Goal: Information Seeking & Learning: Check status

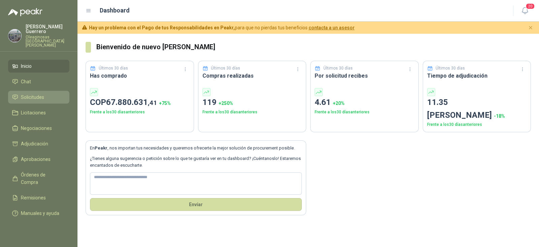
click at [39, 93] on span "Solicitudes" at bounding box center [32, 96] width 23 height 7
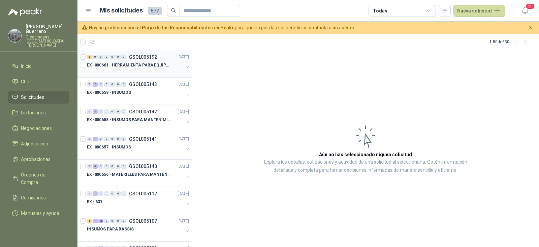
click at [141, 66] on p "EX -000661 - HERRAMIENTA PARA EQUIPO MECANICO PLAN" at bounding box center [129, 65] width 84 height 6
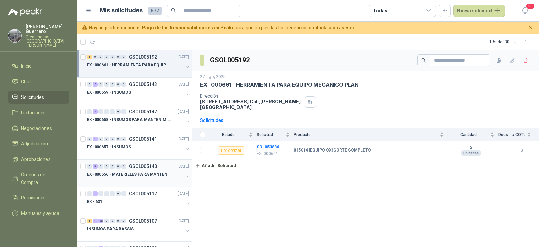
click at [130, 174] on p "EX -000656 - MATERIELES PARA MANTENIMIENTO MECANIC" at bounding box center [129, 174] width 84 height 6
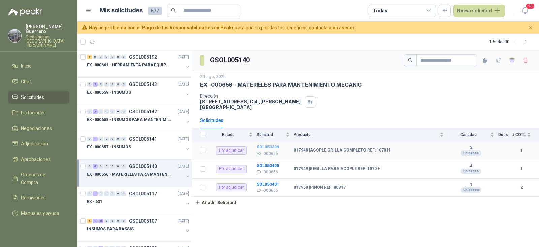
click at [267, 145] on b "SOL053399" at bounding box center [268, 147] width 22 height 5
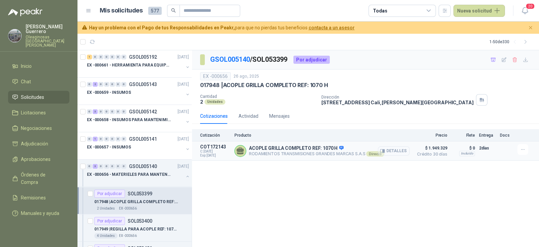
click at [390, 152] on button "Detalles" at bounding box center [394, 150] width 32 height 9
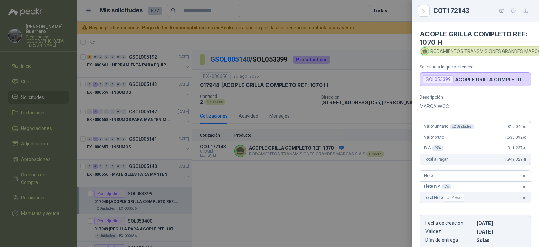
scroll to position [115, 0]
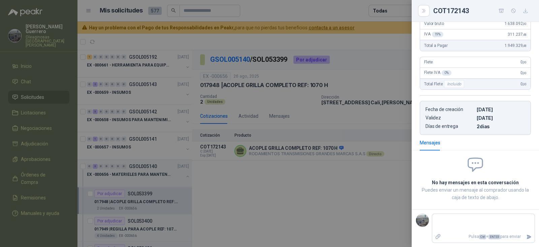
click at [382, 71] on div at bounding box center [269, 123] width 539 height 247
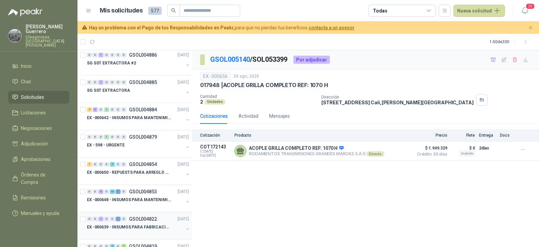
scroll to position [337, 0]
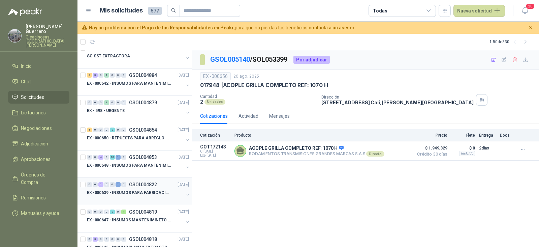
click at [133, 192] on p "EX -000639 - INSUMOS PARA FABRICACION DE MALLA TAM" at bounding box center [129, 192] width 84 height 6
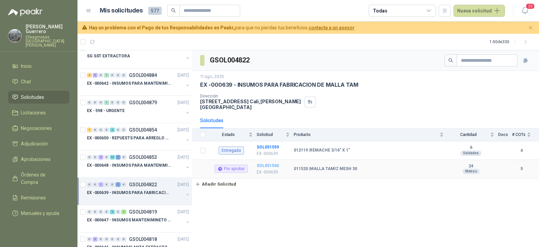
click at [272, 163] on b "SOL051560" at bounding box center [268, 165] width 22 height 5
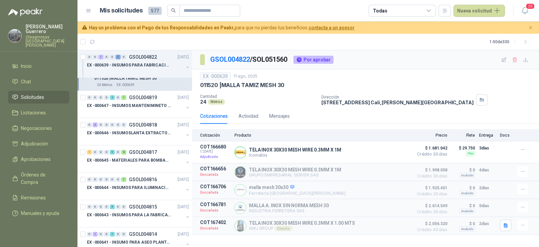
scroll to position [631, 0]
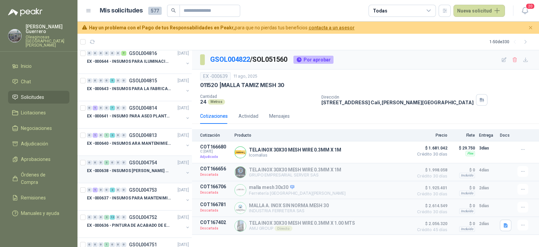
click at [133, 175] on div at bounding box center [135, 177] width 97 height 5
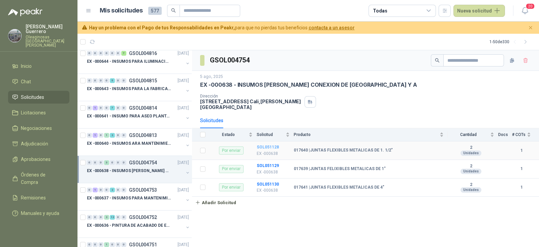
click at [269, 145] on b "SOL051128" at bounding box center [268, 147] width 22 height 5
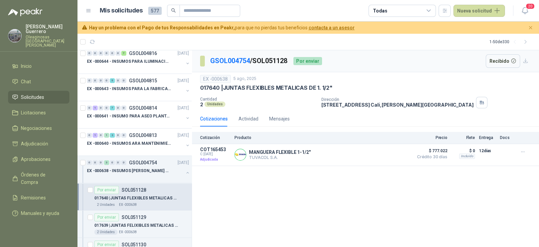
click at [138, 190] on div "Por enviar SOL051128" at bounding box center [120, 190] width 52 height 8
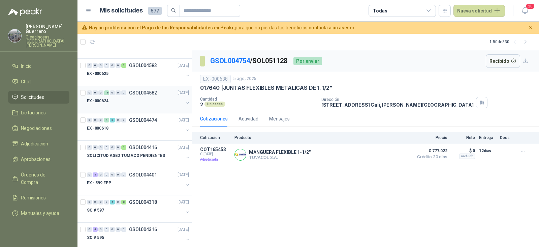
scroll to position [1011, 0]
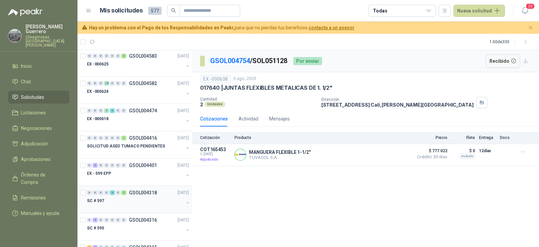
click at [141, 196] on div "SC # 597" at bounding box center [135, 200] width 97 height 8
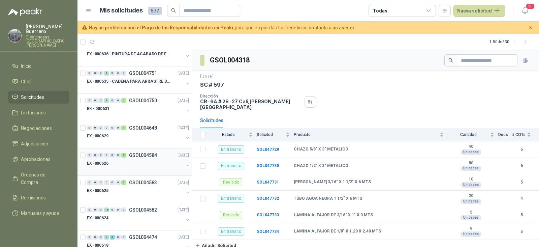
scroll to position [800, 0]
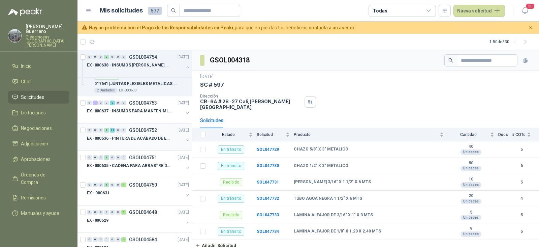
click at [142, 135] on p "EX -000636 - PINTURA DE ACABADO DE EQUIPOS, ESTRUC" at bounding box center [129, 138] width 84 height 6
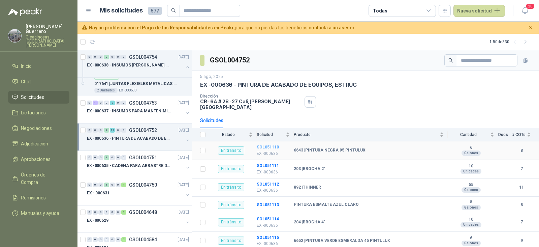
click at [275, 145] on b "SOL051110" at bounding box center [268, 147] width 22 height 5
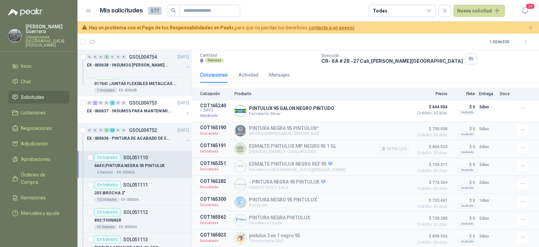
scroll to position [45, 0]
click at [151, 197] on div "10 Unidades EX -000636" at bounding box center [141, 199] width 95 height 5
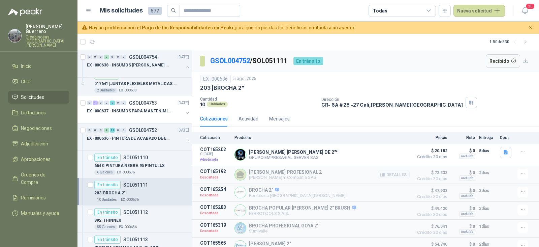
scroll to position [27, 0]
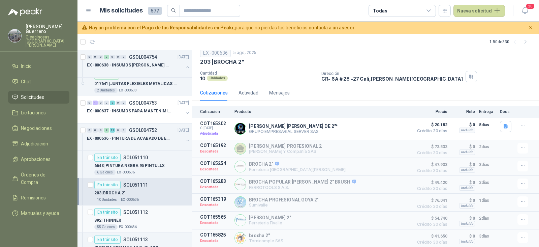
click at [132, 212] on div "En [PERSON_NAME] SOL051112" at bounding box center [121, 212] width 54 height 8
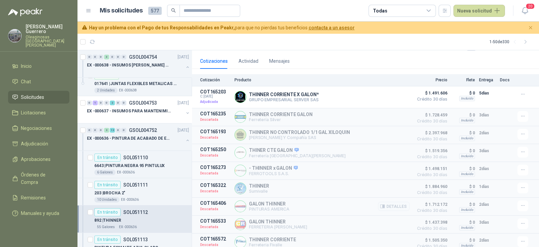
scroll to position [84, 0]
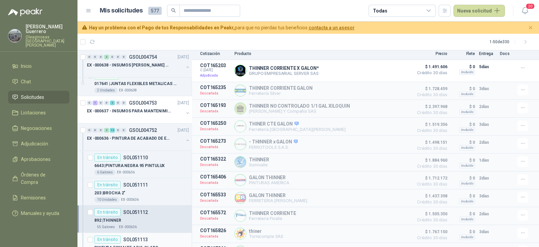
click at [143, 243] on div "PINTURA ESMALTE AZUL CLARO" at bounding box center [141, 247] width 95 height 8
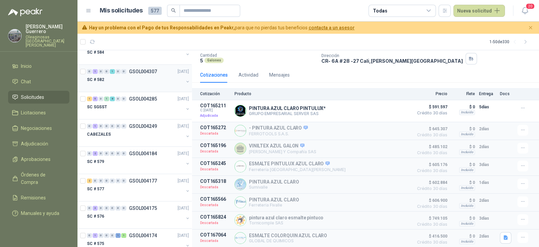
scroll to position [1769, 0]
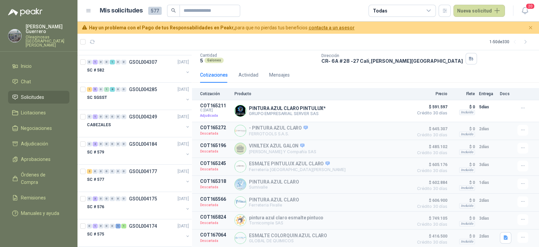
drag, startPoint x: 363, startPoint y: 240, endPoint x: 311, endPoint y: 44, distance: 202.5
click at [311, 44] on article "1 - 50 de 330" at bounding box center [308, 42] width 462 height 16
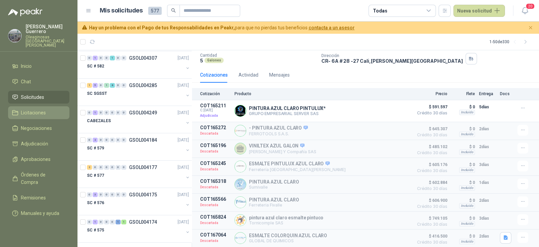
click at [37, 109] on span "Licitaciones" at bounding box center [33, 112] width 25 height 7
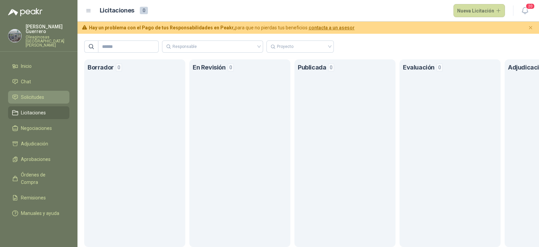
click at [38, 93] on span "Solicitudes" at bounding box center [32, 96] width 23 height 7
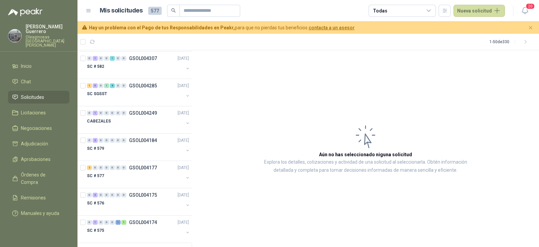
scroll to position [1174, 0]
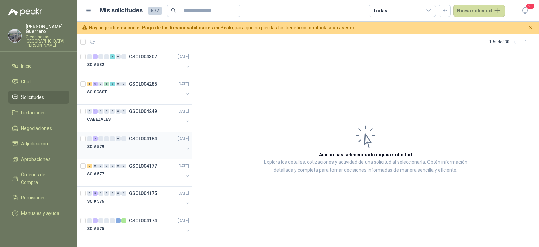
click at [132, 153] on div "0 2 0 0 0 0 0 GSOL004184 [DATE] SC # 579" at bounding box center [134, 145] width 114 height 27
click at [140, 144] on div "SC # 579" at bounding box center [135, 147] width 97 height 8
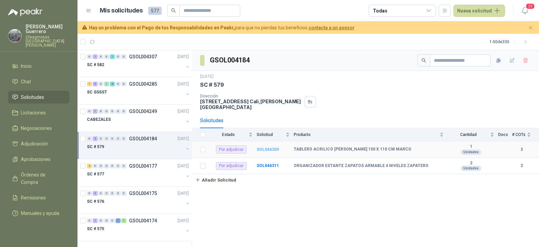
click at [265, 147] on b "SOL046309" at bounding box center [268, 149] width 22 height 5
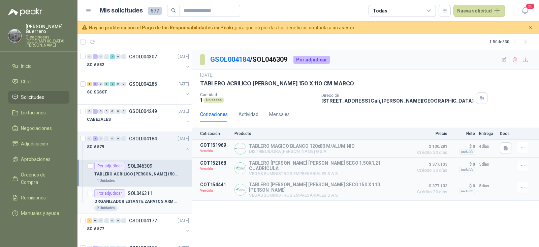
click at [151, 197] on div "ORGANIZADOR ESTANTE ZAPATOS ARMABLE 4 NIVELES ZAPATERO" at bounding box center [141, 201] width 95 height 8
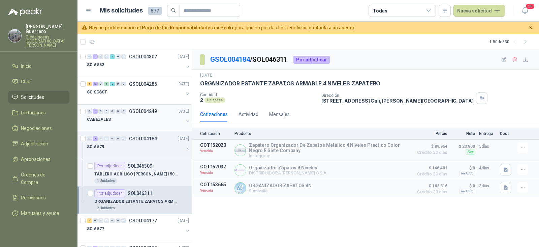
click at [146, 115] on div "CABEZALES" at bounding box center [135, 119] width 97 height 8
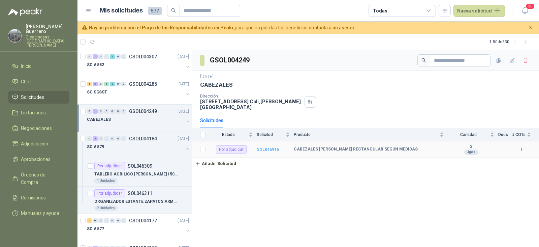
click at [267, 147] on b "SOL046916" at bounding box center [268, 149] width 22 height 5
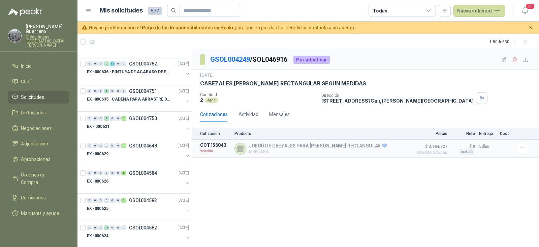
scroll to position [626, 0]
